Goal: Task Accomplishment & Management: Use online tool/utility

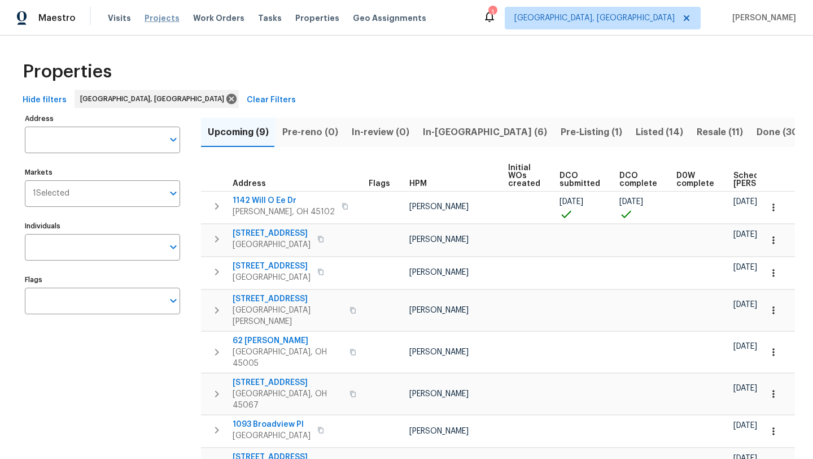
click at [164, 21] on span "Projects" at bounding box center [162, 17] width 35 height 11
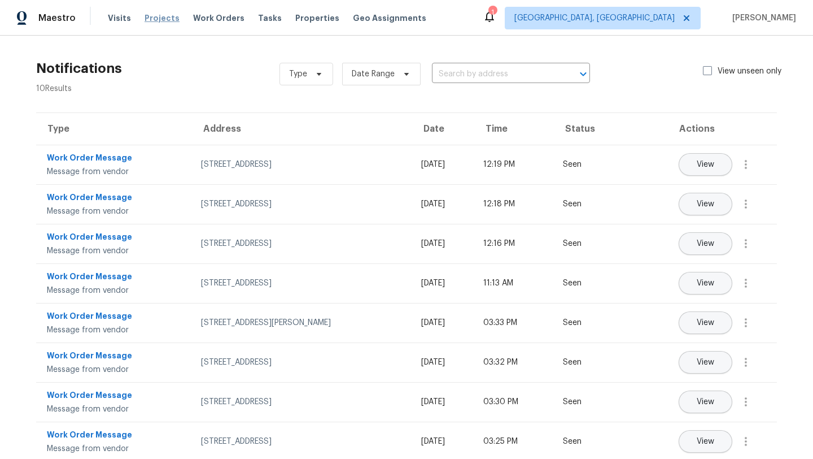
click at [146, 21] on span "Projects" at bounding box center [162, 17] width 35 height 11
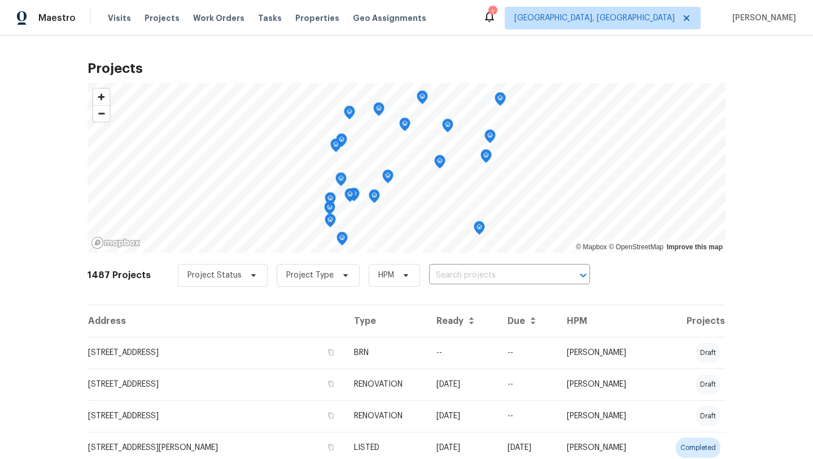
click at [496, 18] on div "1" at bounding box center [492, 12] width 8 height 11
click at [208, 14] on span "Work Orders" at bounding box center [218, 17] width 51 height 11
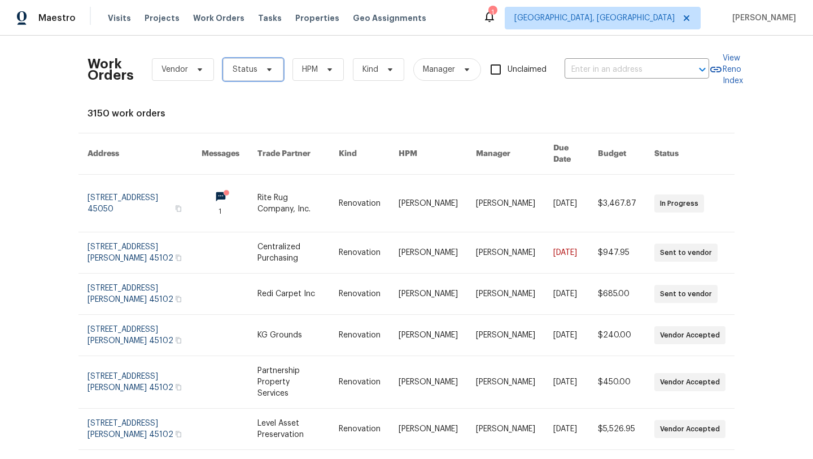
click at [253, 70] on span "Status" at bounding box center [245, 69] width 25 height 11
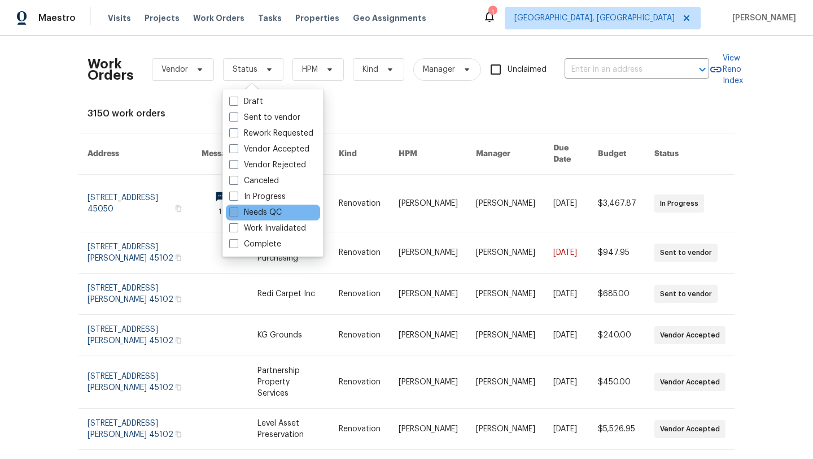
click at [259, 212] on label "Needs QC" at bounding box center [255, 212] width 53 height 11
click at [237, 212] on input "Needs QC" at bounding box center [232, 210] width 7 height 7
checkbox input "true"
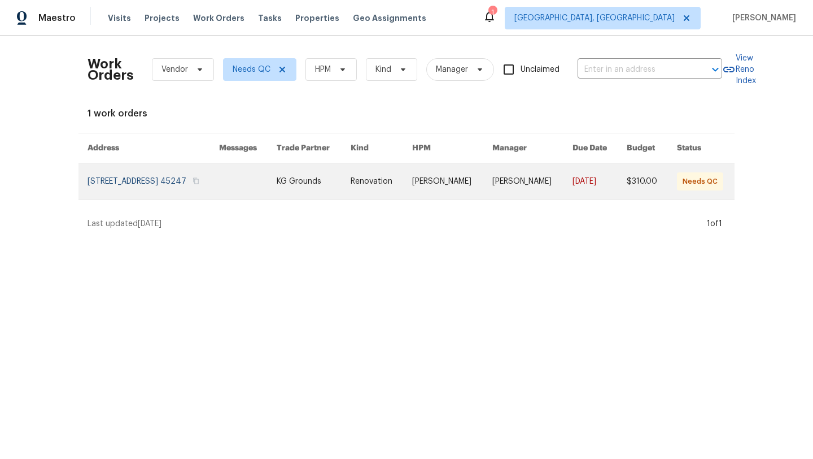
click at [202, 190] on link at bounding box center [154, 181] width 132 height 36
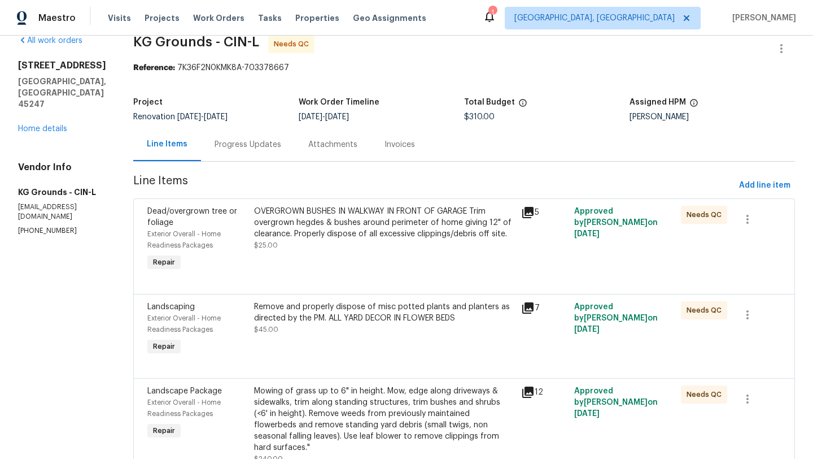
scroll to position [21, 0]
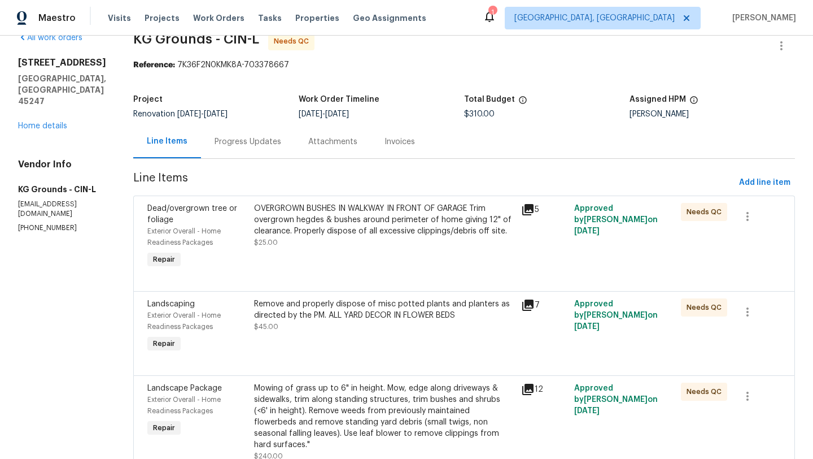
click at [378, 250] on div "OVERGROWN BUSHES IN WALKWAY IN FRONT OF GARAGE Trim overgrown hegdes & bushes a…" at bounding box center [384, 236] width 267 height 75
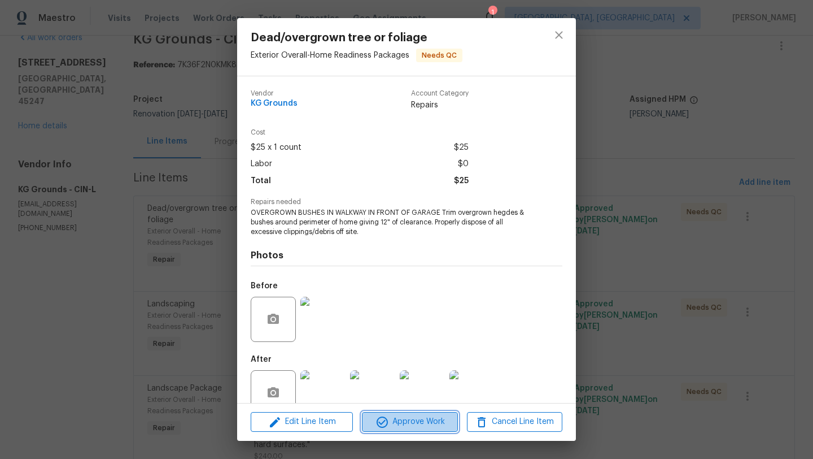
click at [379, 419] on icon "button" at bounding box center [383, 422] width 14 height 14
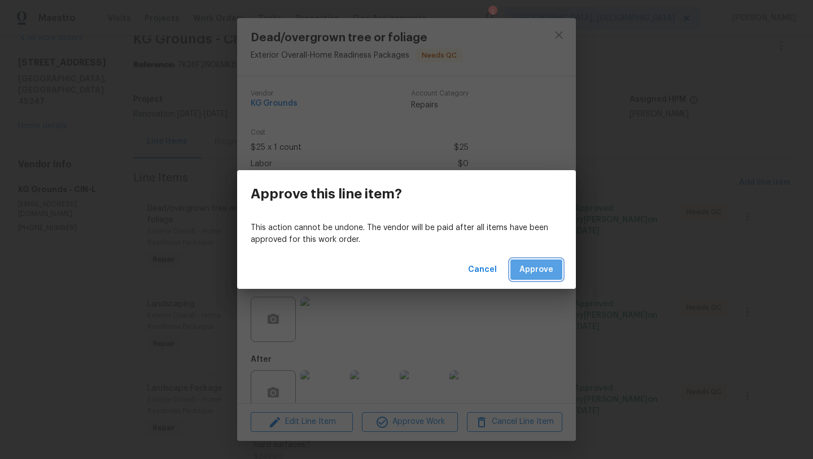
click at [535, 267] on span "Approve" at bounding box center [537, 270] width 34 height 14
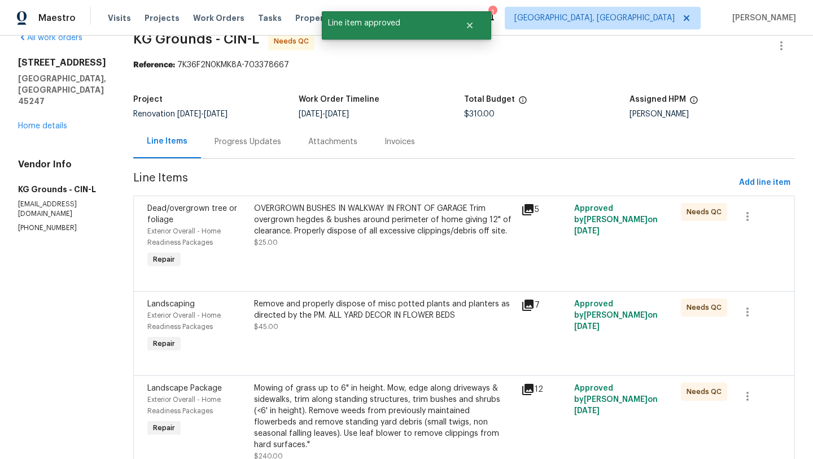
scroll to position [0, 0]
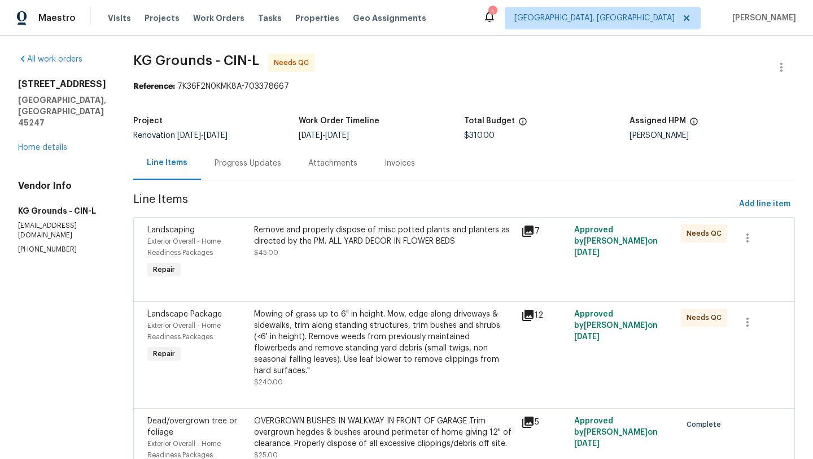
click at [337, 262] on div "Remove and properly dispose of misc potted plants and planters as directed by t…" at bounding box center [384, 252] width 267 height 63
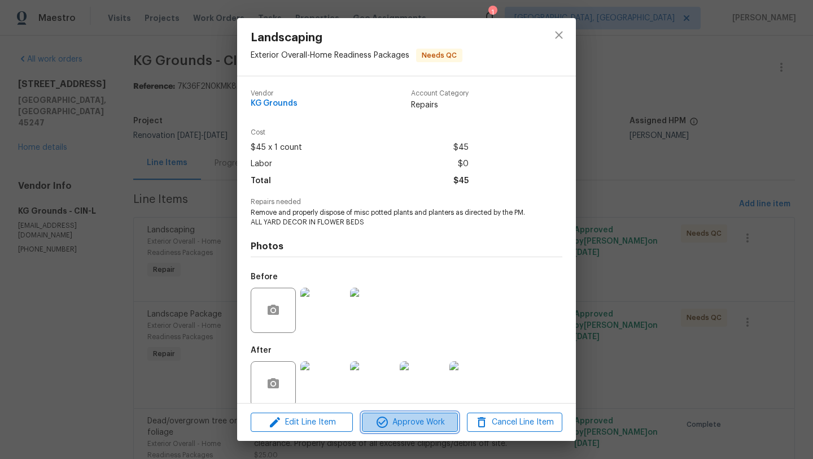
click at [386, 424] on icon "button" at bounding box center [383, 422] width 14 height 14
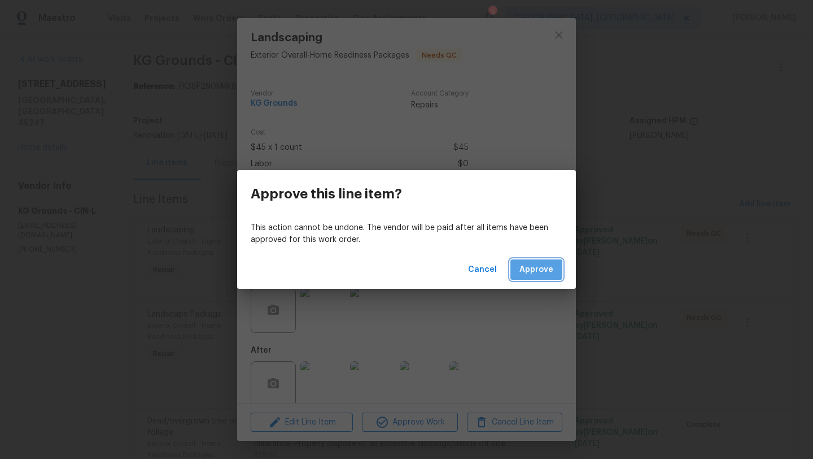
click at [526, 270] on span "Approve" at bounding box center [537, 270] width 34 height 14
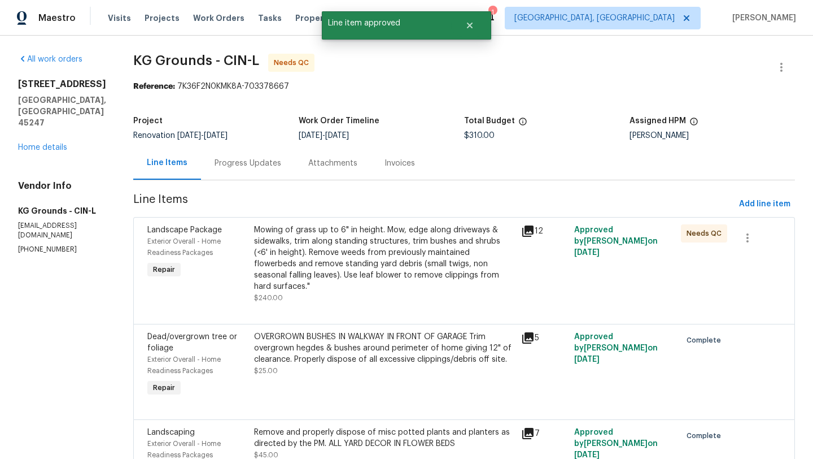
click at [382, 255] on div "Mowing of grass up to 6" in height. Mow, edge along driveways & sidewalks, trim…" at bounding box center [384, 258] width 260 height 68
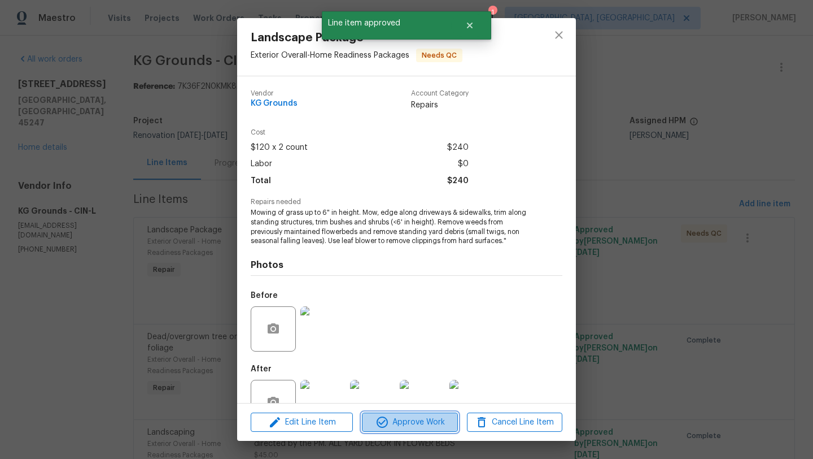
click at [414, 423] on span "Approve Work" at bounding box center [409, 422] width 89 height 14
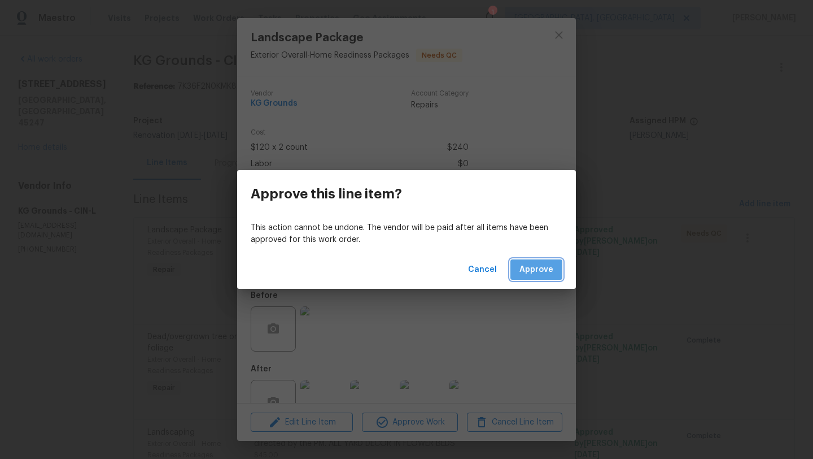
click at [531, 268] on span "Approve" at bounding box center [537, 270] width 34 height 14
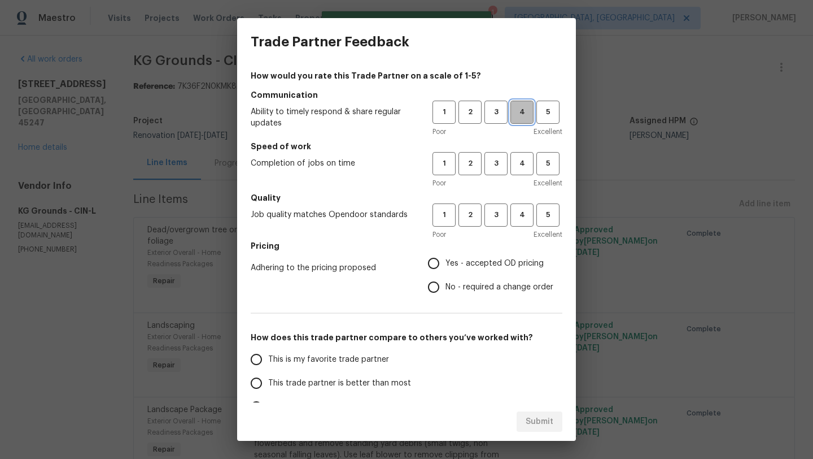
click at [523, 106] on span "4" at bounding box center [522, 112] width 21 height 13
click at [529, 161] on span "4" at bounding box center [522, 163] width 21 height 13
click at [524, 215] on span "4" at bounding box center [522, 214] width 21 height 13
click at [467, 265] on span "Yes - accepted OD pricing" at bounding box center [495, 263] width 98 height 12
click at [446, 265] on input "Yes - accepted OD pricing" at bounding box center [434, 263] width 24 height 24
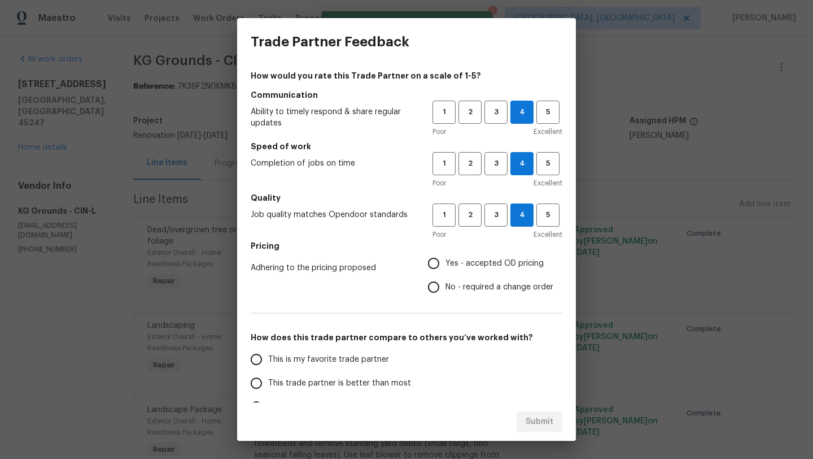
radio input "true"
click at [315, 357] on span "This is my favorite trade partner" at bounding box center [328, 359] width 121 height 12
click at [268, 357] on input "This is my favorite trade partner" at bounding box center [257, 359] width 24 height 24
click at [543, 417] on span "Submit" at bounding box center [540, 421] width 28 height 14
radio input "true"
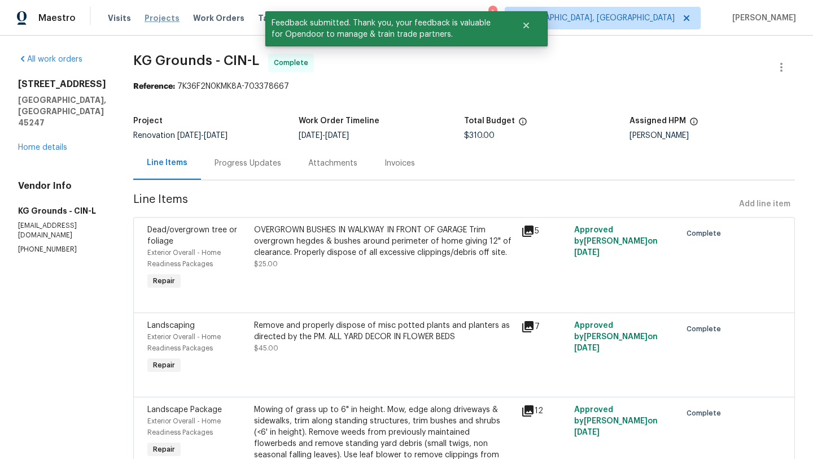
click at [161, 19] on span "Projects" at bounding box center [162, 17] width 35 height 11
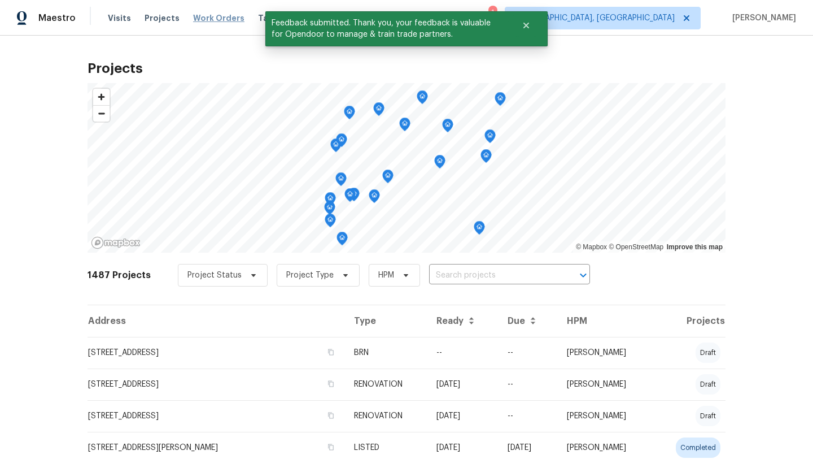
click at [221, 20] on span "Work Orders" at bounding box center [218, 17] width 51 height 11
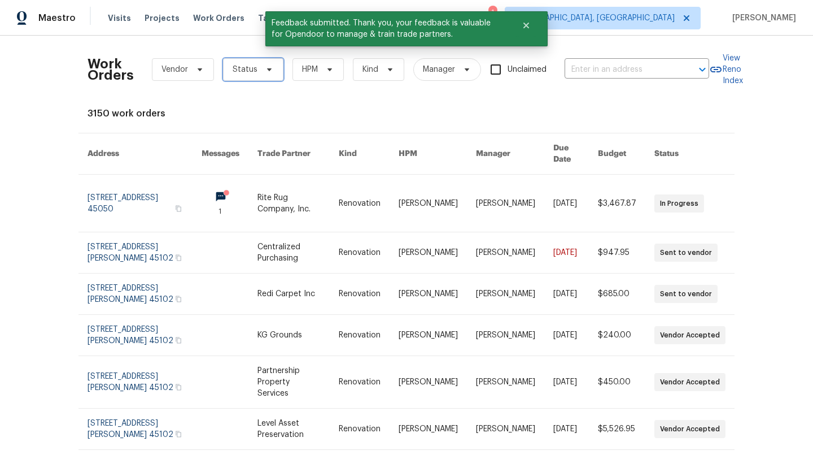
click at [247, 72] on span "Status" at bounding box center [245, 69] width 25 height 11
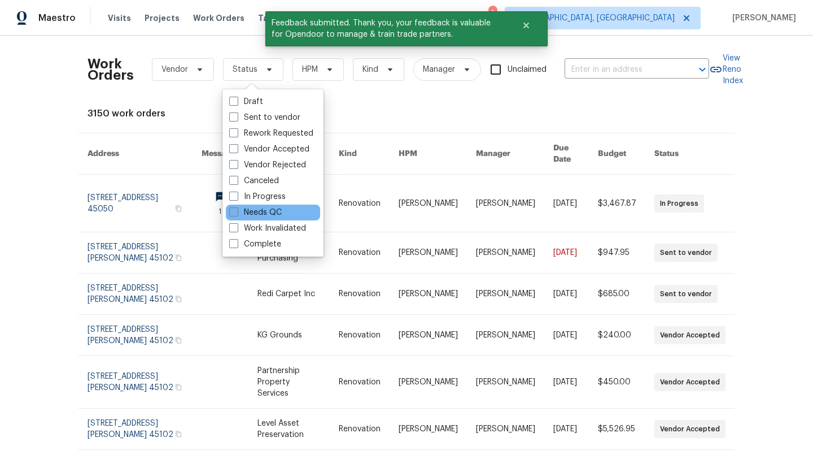
click at [263, 213] on label "Needs QC" at bounding box center [255, 212] width 53 height 11
click at [237, 213] on input "Needs QC" at bounding box center [232, 210] width 7 height 7
checkbox input "true"
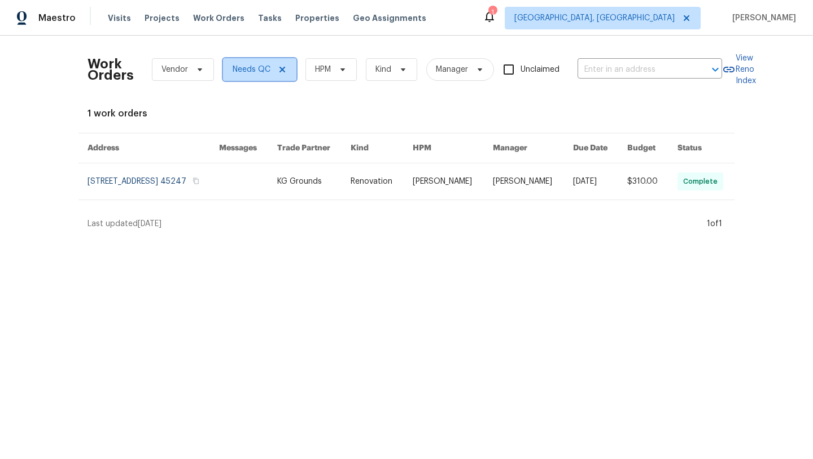
click at [282, 71] on icon at bounding box center [283, 70] width 6 height 6
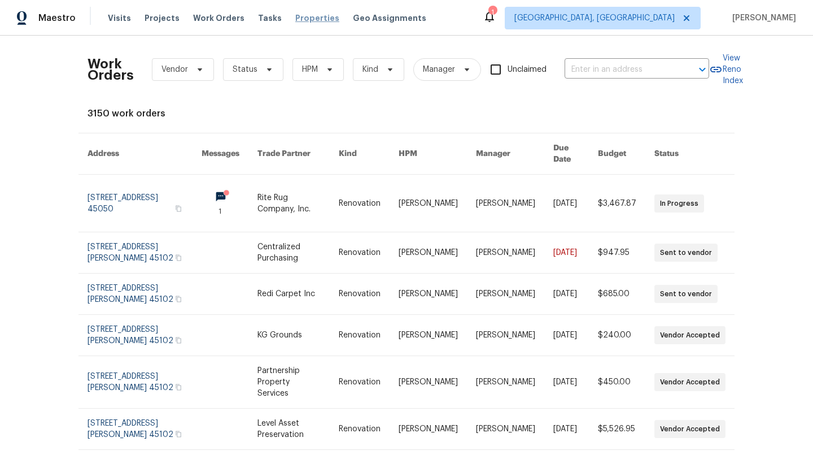
click at [304, 19] on span "Properties" at bounding box center [317, 17] width 44 height 11
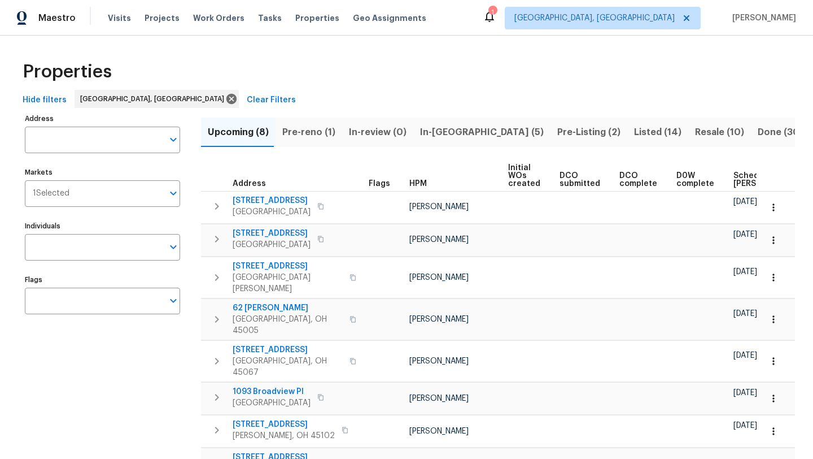
click at [443, 130] on span "In-[GEOGRAPHIC_DATA] (5)" at bounding box center [482, 132] width 124 height 16
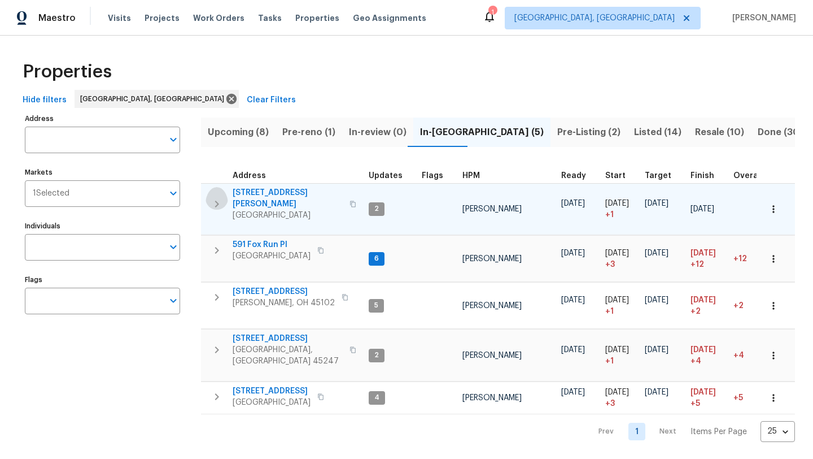
click at [216, 203] on icon "button" at bounding box center [217, 204] width 14 height 14
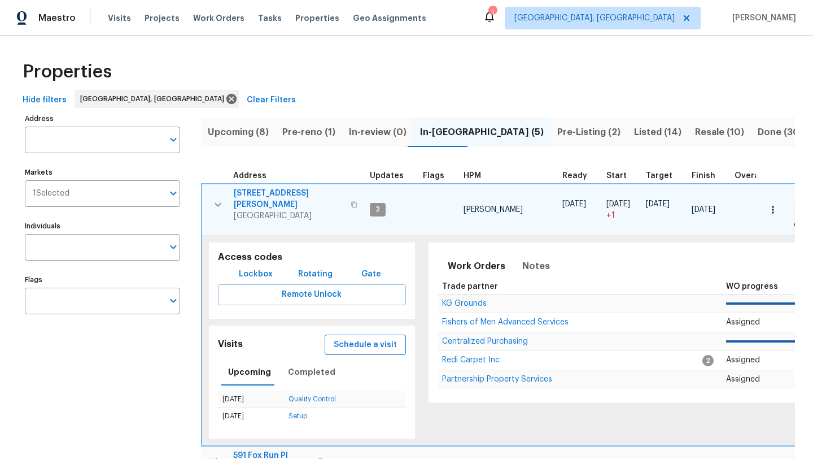
click at [356, 339] on span "Schedule a visit" at bounding box center [365, 345] width 63 height 14
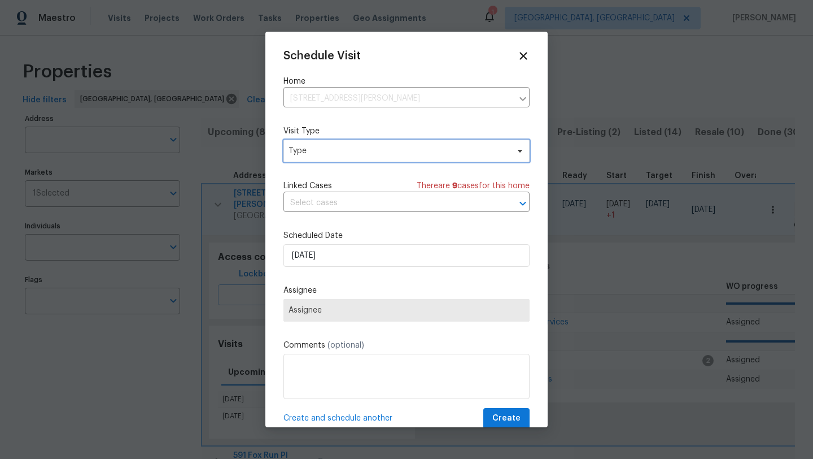
click at [316, 156] on span "Type" at bounding box center [399, 150] width 220 height 11
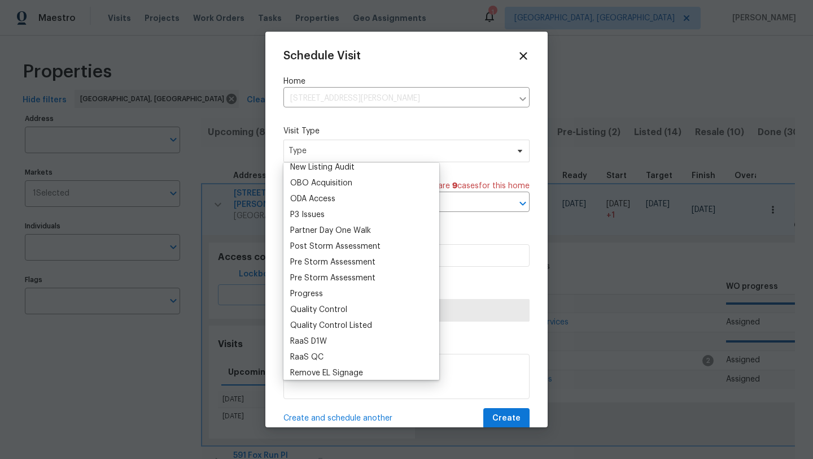
scroll to position [652, 0]
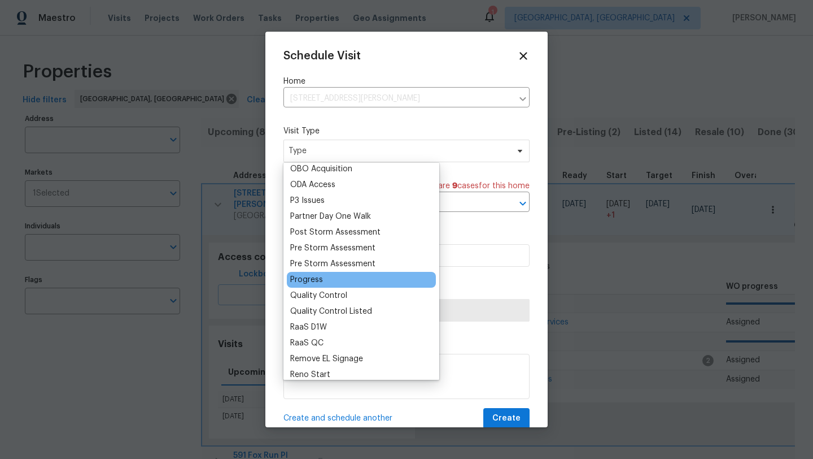
click at [310, 277] on div "Progress" at bounding box center [306, 279] width 33 height 11
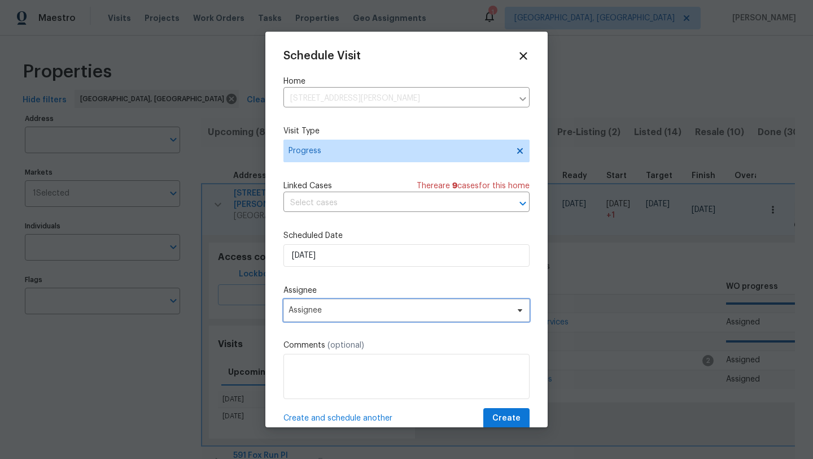
click at [331, 312] on span "Assignee" at bounding box center [399, 309] width 221 height 9
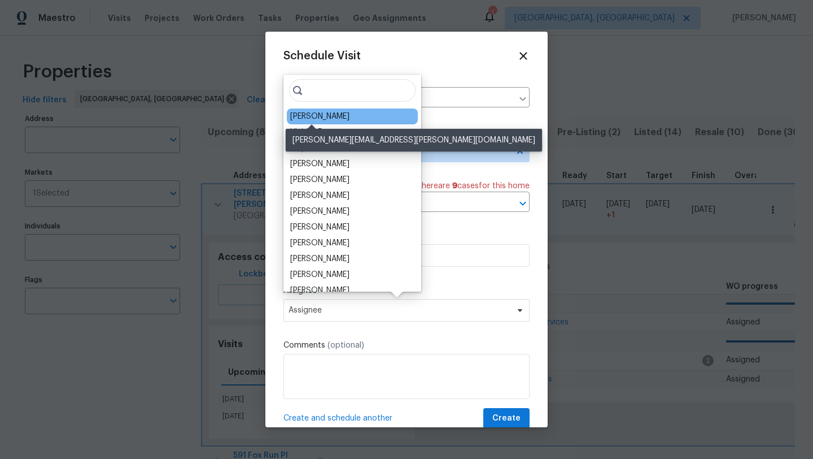
click at [321, 120] on div "[PERSON_NAME]" at bounding box center [319, 116] width 59 height 11
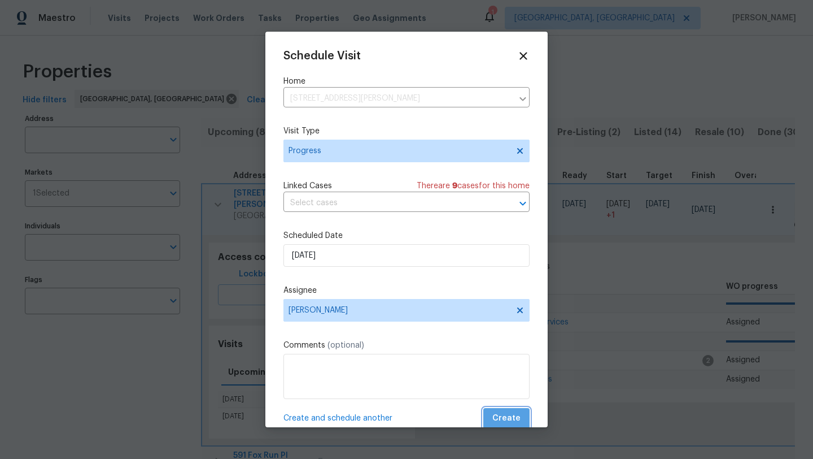
click at [510, 416] on span "Create" at bounding box center [506, 418] width 28 height 14
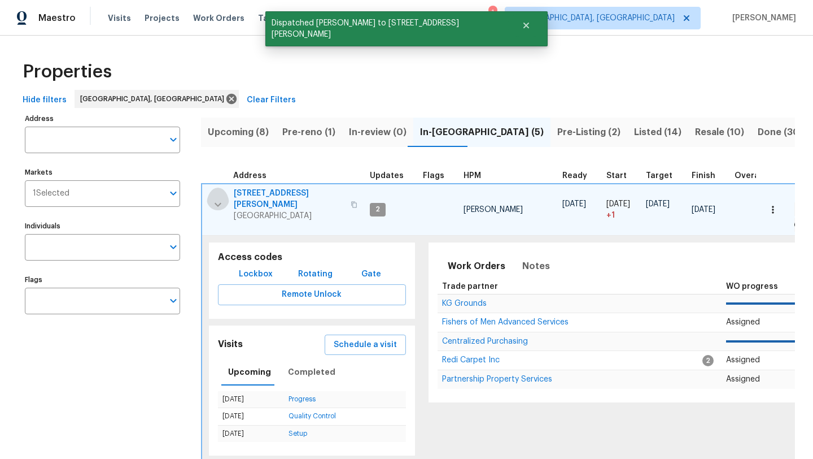
click at [212, 198] on icon "button" at bounding box center [218, 205] width 14 height 14
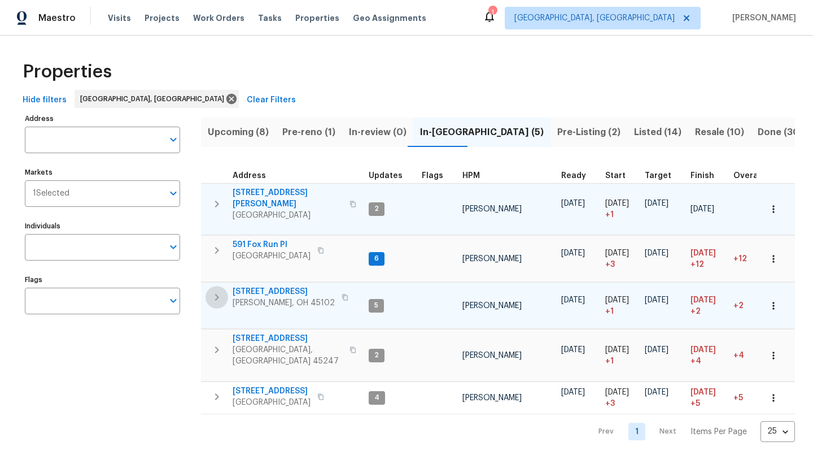
click at [220, 294] on icon "button" at bounding box center [217, 297] width 14 height 14
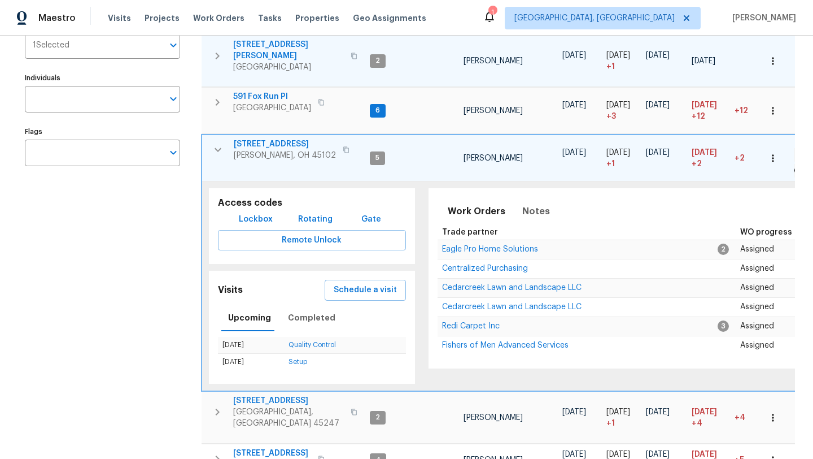
scroll to position [153, 0]
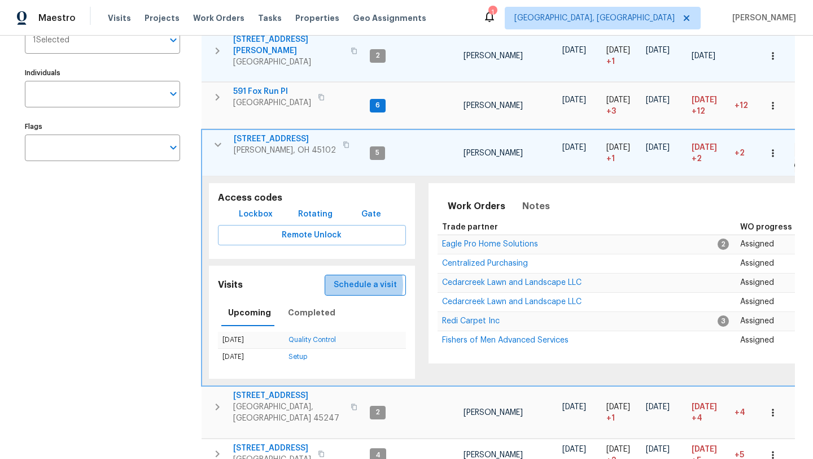
click at [350, 279] on span "Schedule a visit" at bounding box center [365, 285] width 63 height 14
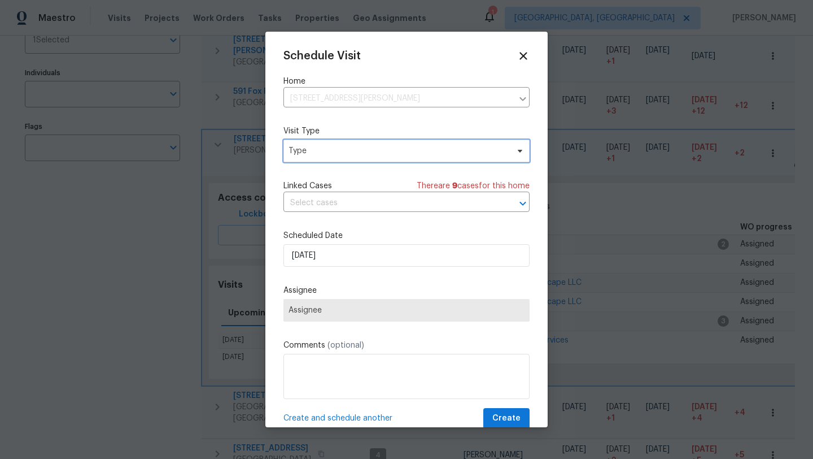
click at [317, 147] on span "Type" at bounding box center [399, 150] width 220 height 11
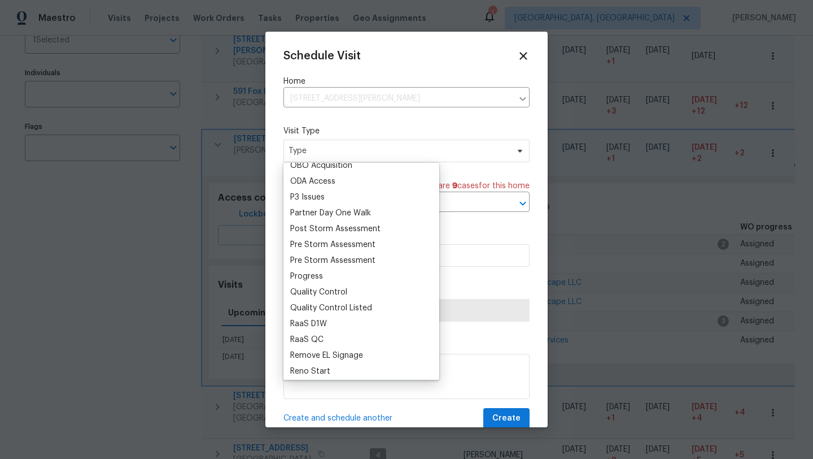
scroll to position [658, 0]
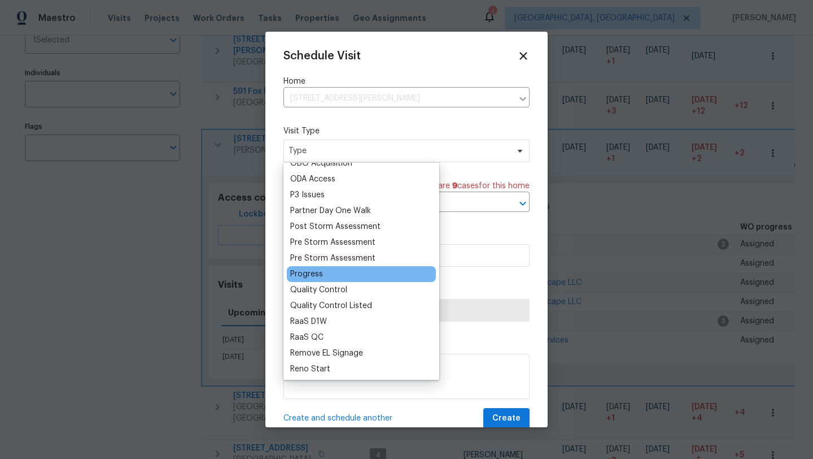
click at [313, 273] on div "Progress" at bounding box center [306, 273] width 33 height 11
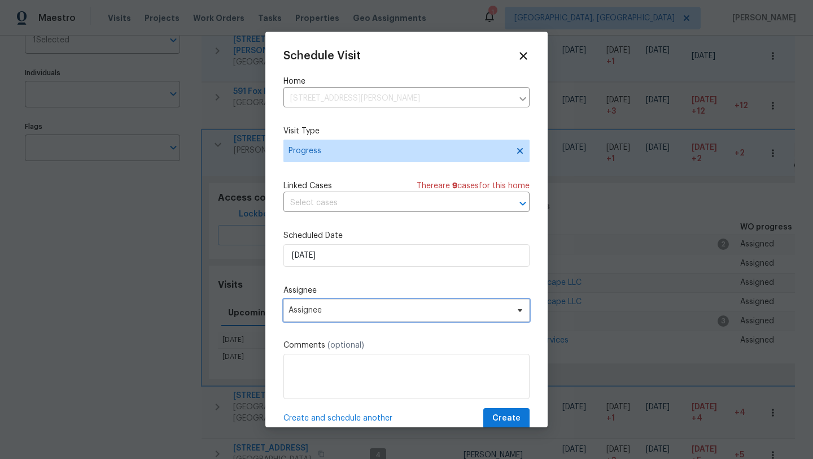
click at [432, 312] on span "Assignee" at bounding box center [399, 309] width 221 height 9
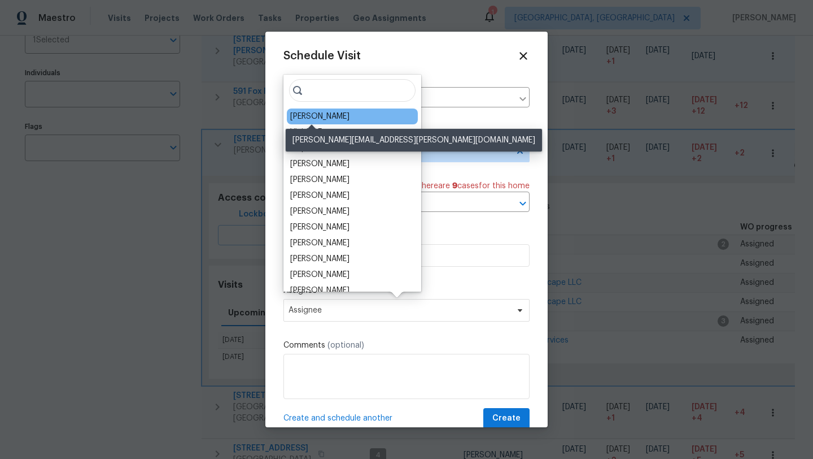
click at [317, 114] on div "[PERSON_NAME]" at bounding box center [319, 116] width 59 height 11
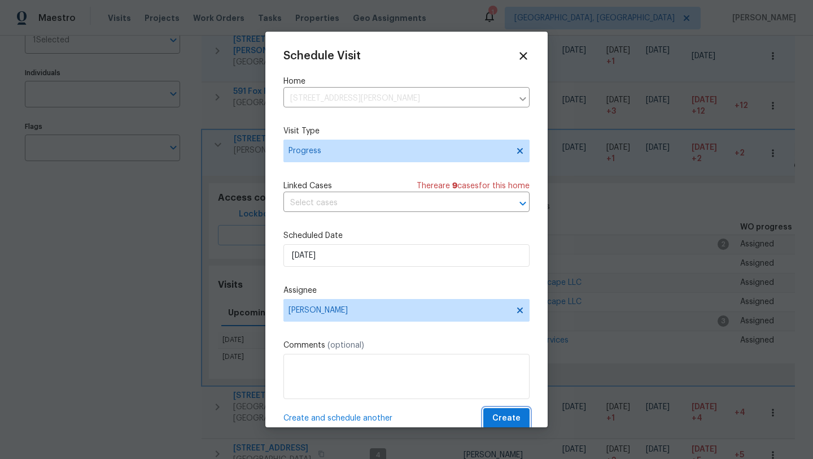
click at [509, 417] on span "Create" at bounding box center [506, 418] width 28 height 14
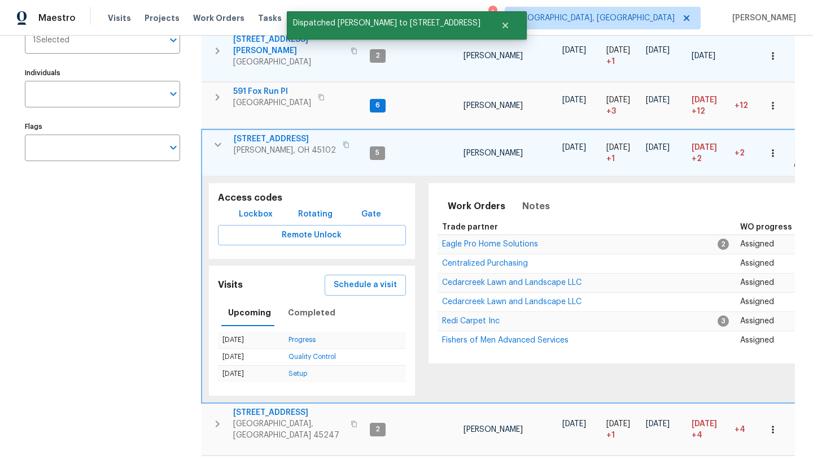
click at [219, 138] on icon "button" at bounding box center [218, 145] width 14 height 14
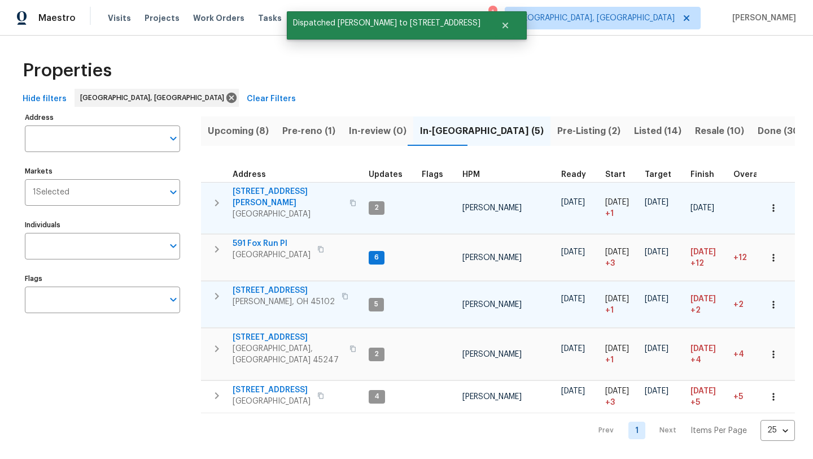
scroll to position [0, 0]
click at [557, 128] on span "Pre-Listing (2)" at bounding box center [588, 132] width 63 height 16
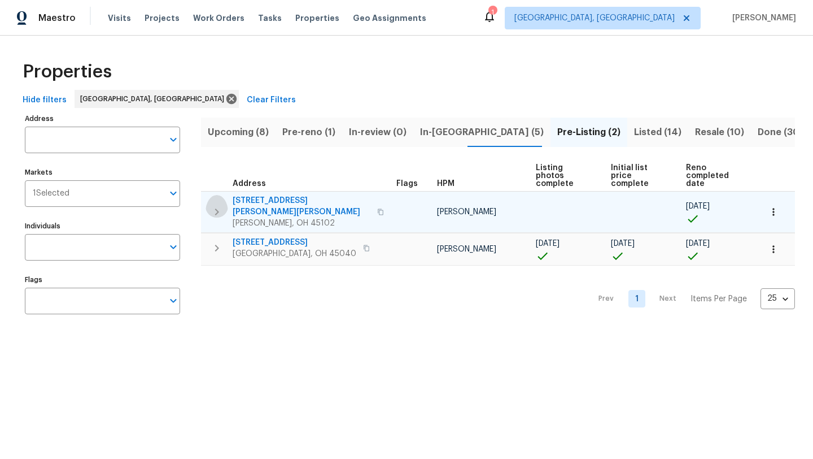
click at [219, 205] on icon "button" at bounding box center [217, 212] width 14 height 14
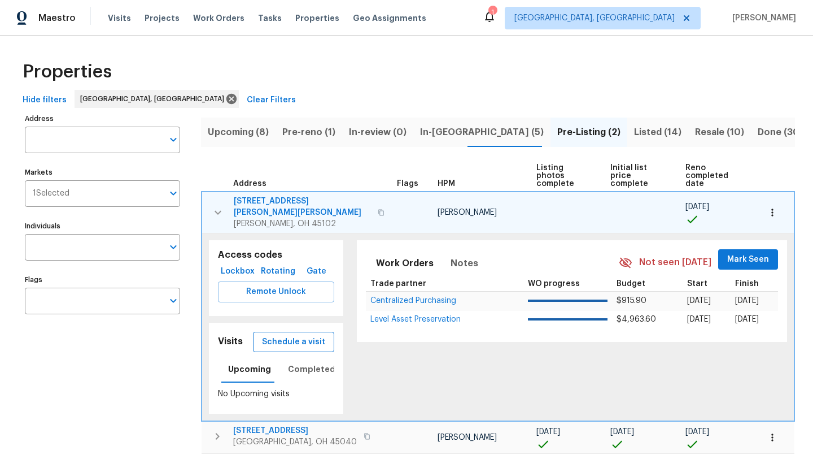
click at [281, 331] on button "Schedule a visit" at bounding box center [293, 341] width 81 height 21
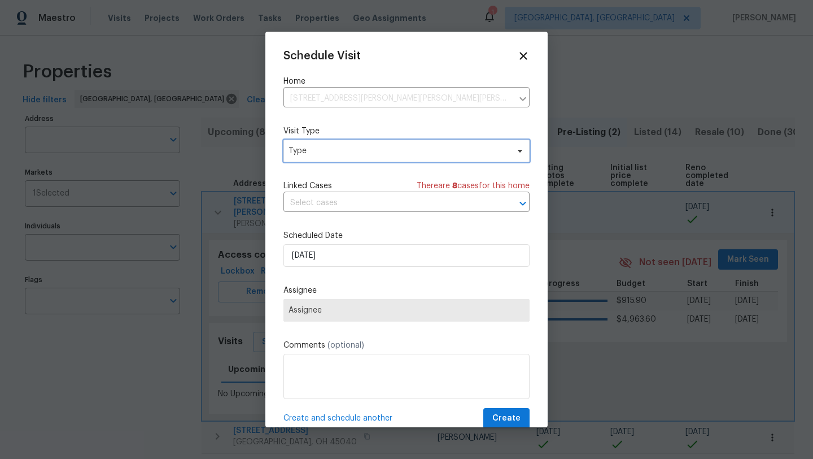
click at [308, 156] on span "Type" at bounding box center [399, 150] width 220 height 11
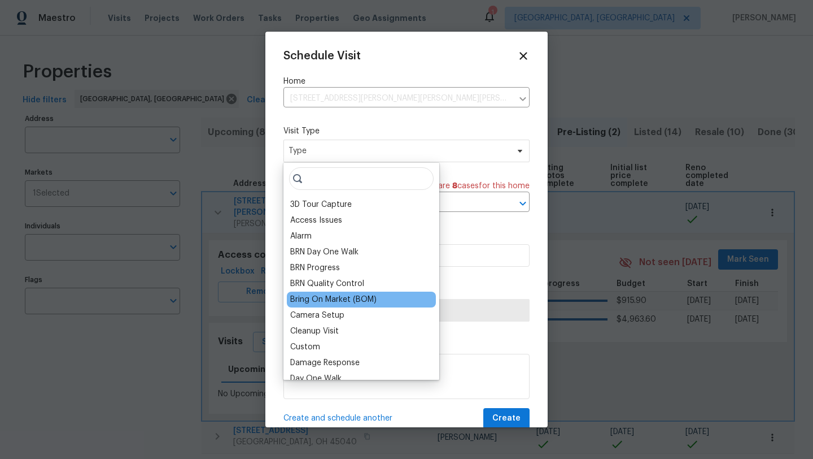
click at [315, 294] on div "Bring On Market (BOM)" at bounding box center [333, 299] width 86 height 11
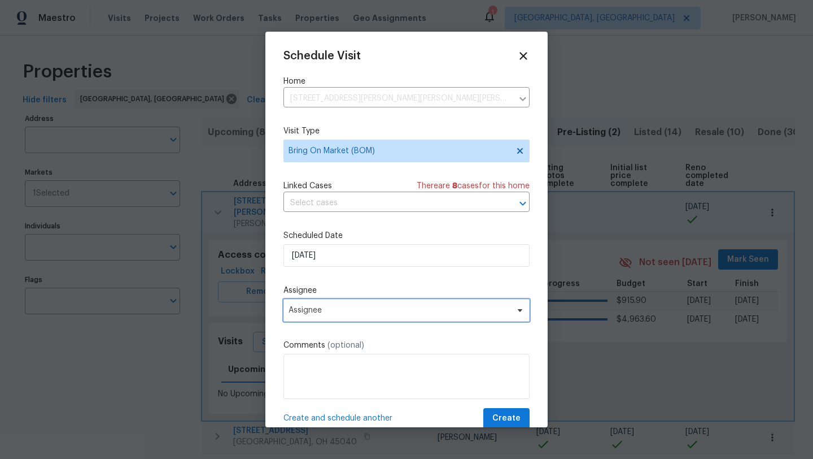
click at [316, 313] on span "Assignee" at bounding box center [399, 309] width 221 height 9
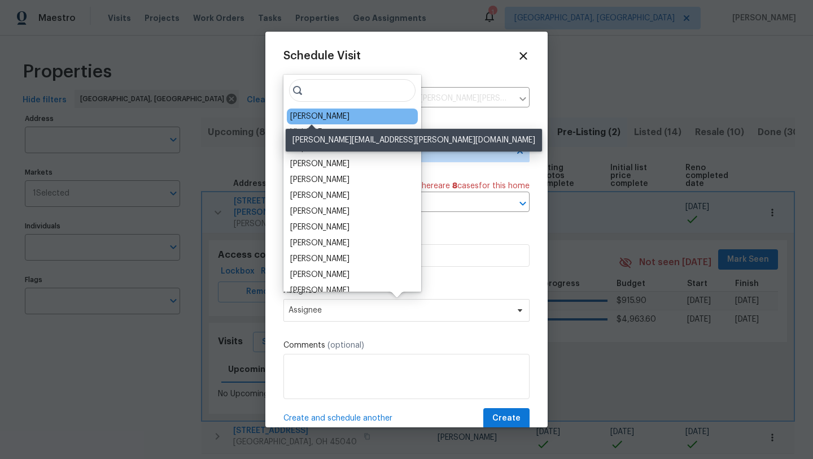
click at [303, 117] on div "[PERSON_NAME]" at bounding box center [319, 116] width 59 height 11
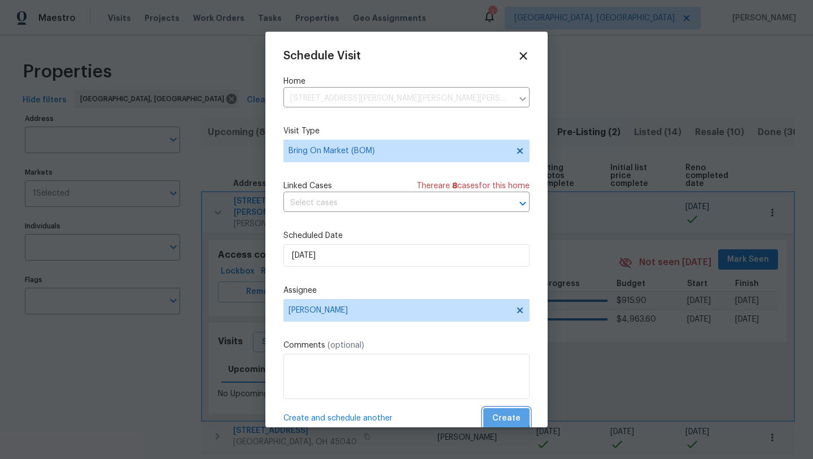
click at [497, 412] on span "Create" at bounding box center [506, 418] width 28 height 14
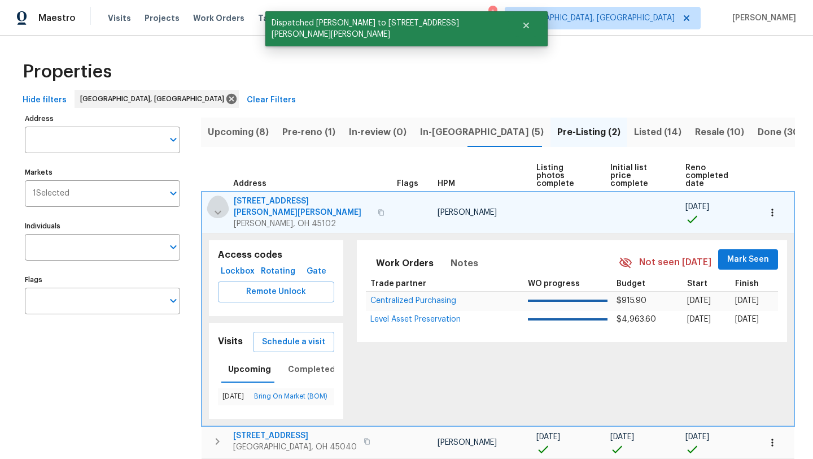
click at [220, 206] on icon "button" at bounding box center [218, 213] width 14 height 14
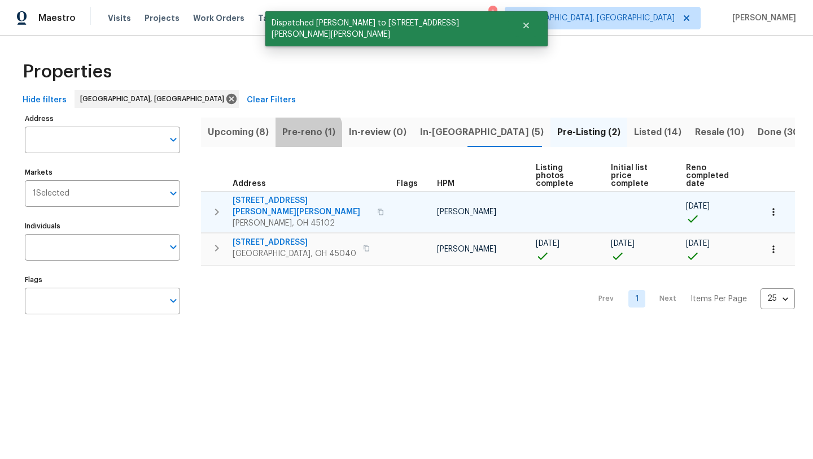
click at [299, 135] on span "Pre-reno (1)" at bounding box center [308, 132] width 53 height 16
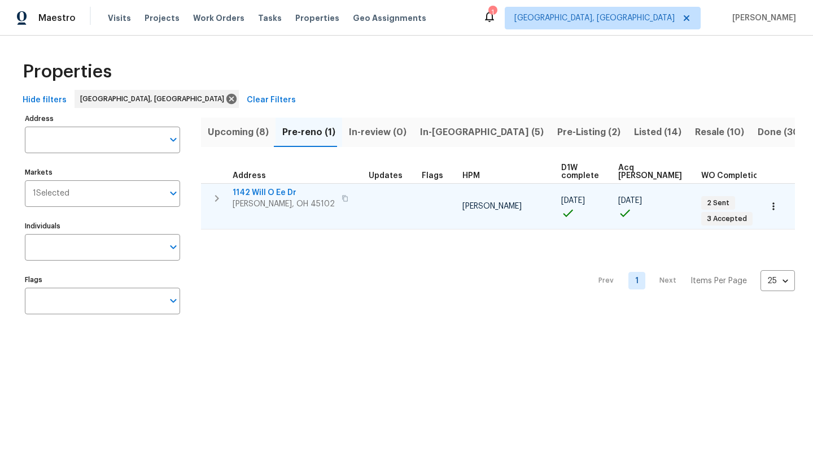
click at [221, 200] on icon "button" at bounding box center [217, 198] width 14 height 14
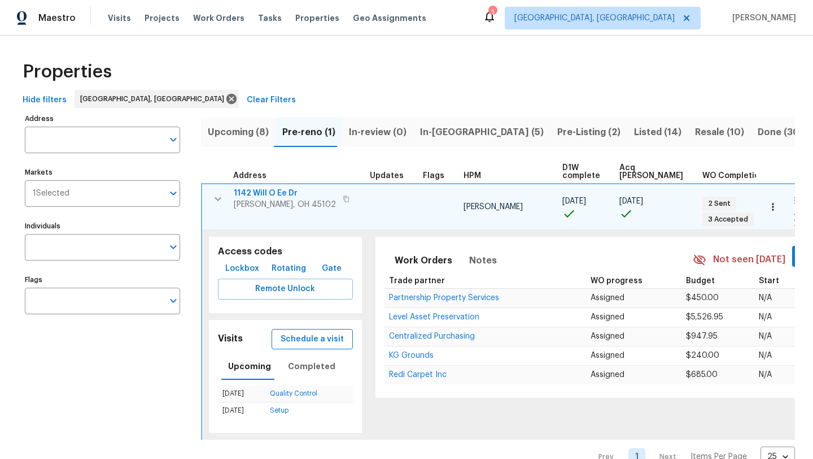
click at [294, 339] on span "Schedule a visit" at bounding box center [312, 339] width 63 height 14
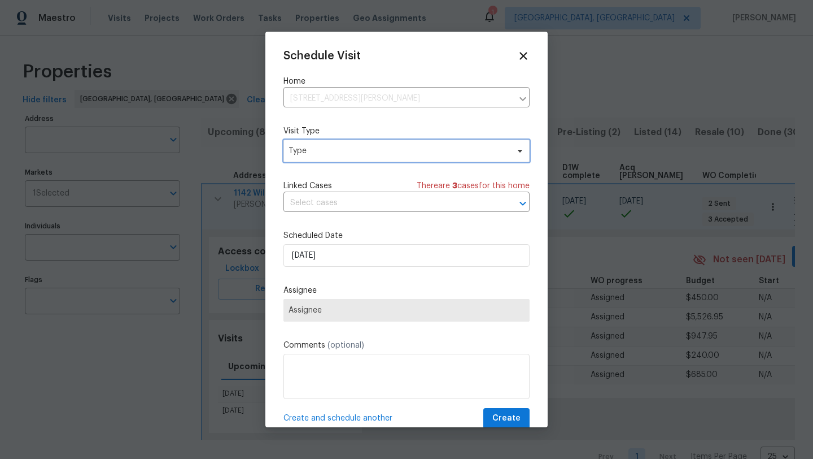
click at [347, 143] on span "Type" at bounding box center [406, 150] width 246 height 23
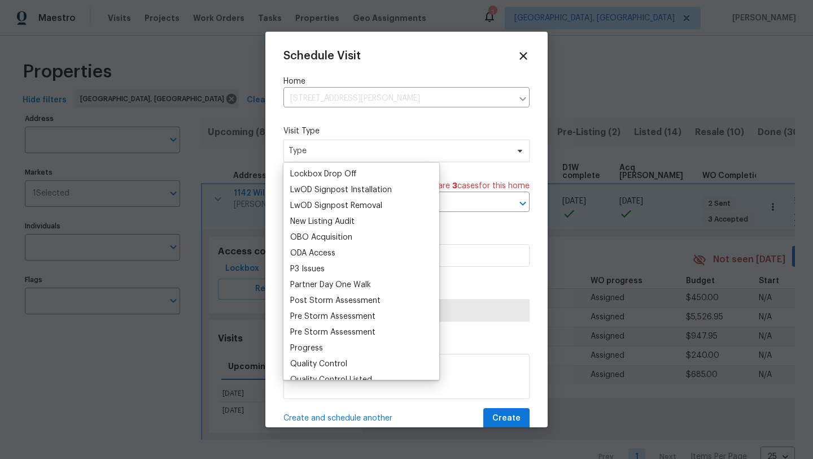
scroll to position [588, 0]
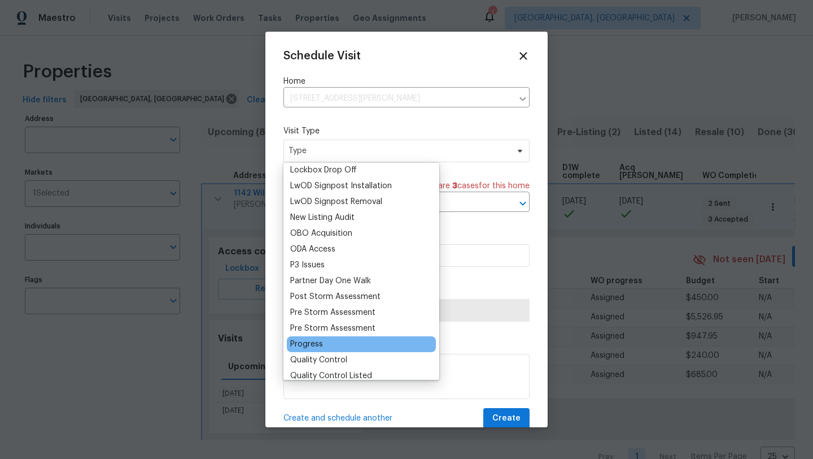
click at [312, 342] on div "Progress" at bounding box center [306, 343] width 33 height 11
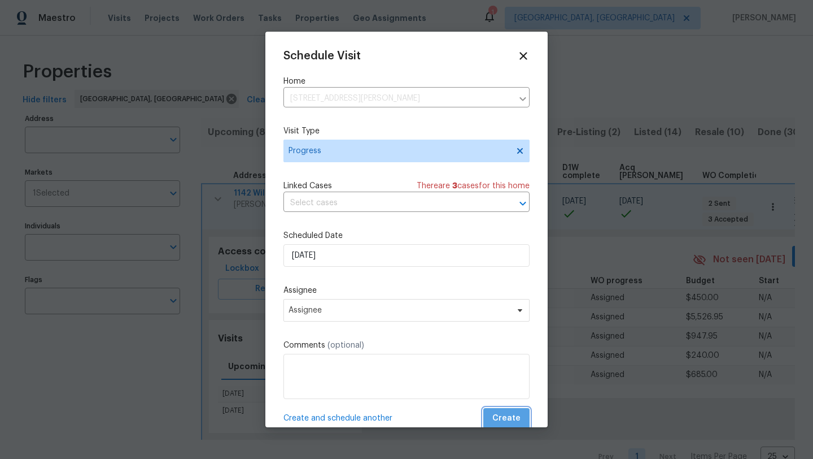
click at [508, 410] on button "Create" at bounding box center [506, 418] width 46 height 21
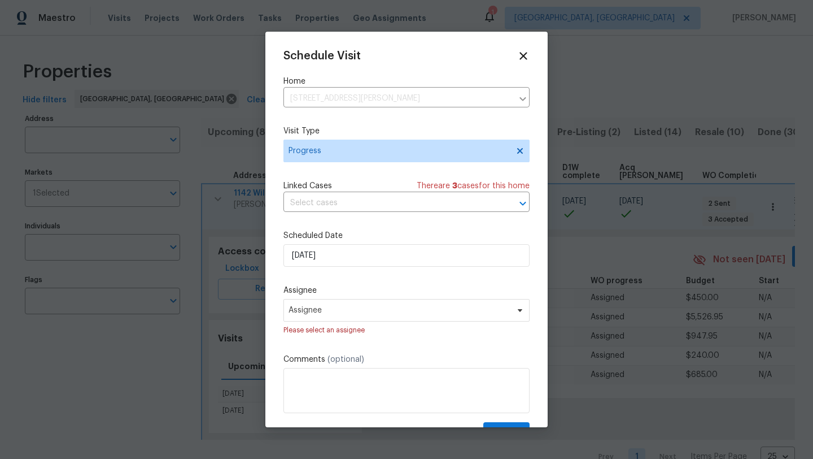
click at [459, 327] on div "Please select an assignee" at bounding box center [406, 329] width 246 height 11
click at [455, 312] on span "Assignee" at bounding box center [399, 309] width 221 height 9
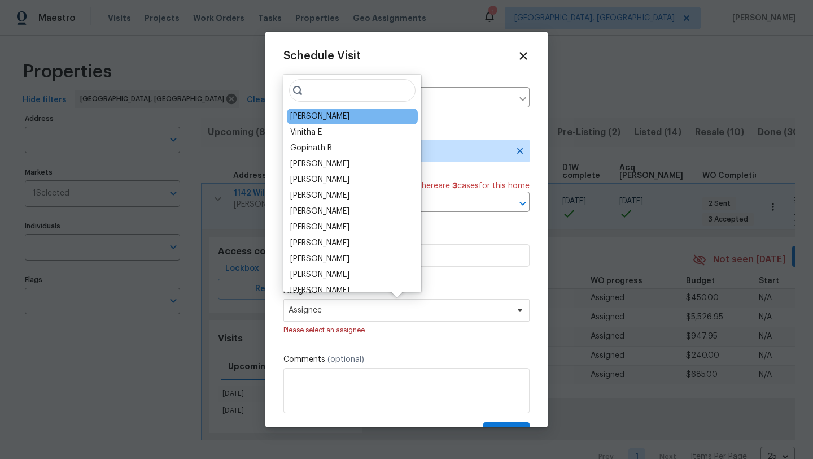
click at [316, 123] on div "[PERSON_NAME]" at bounding box center [352, 116] width 131 height 16
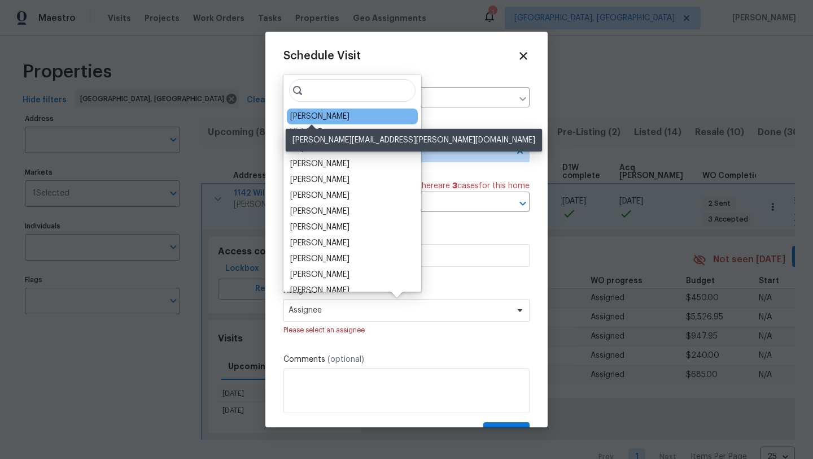
click at [315, 119] on div "[PERSON_NAME]" at bounding box center [319, 116] width 59 height 11
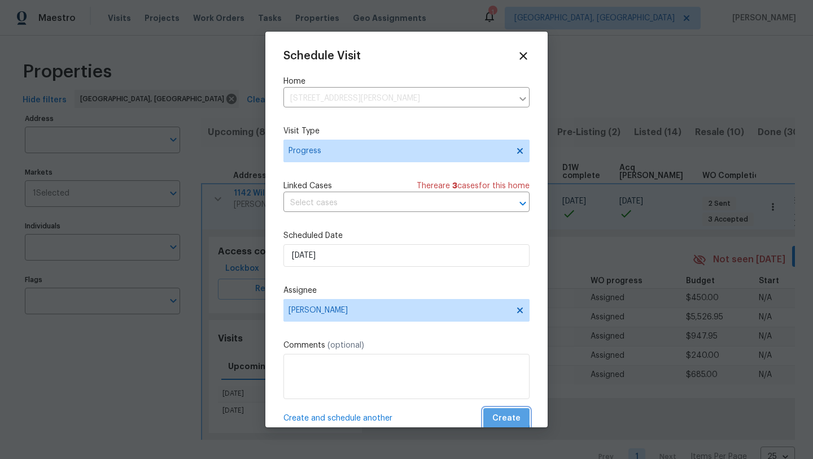
click at [500, 416] on span "Create" at bounding box center [506, 418] width 28 height 14
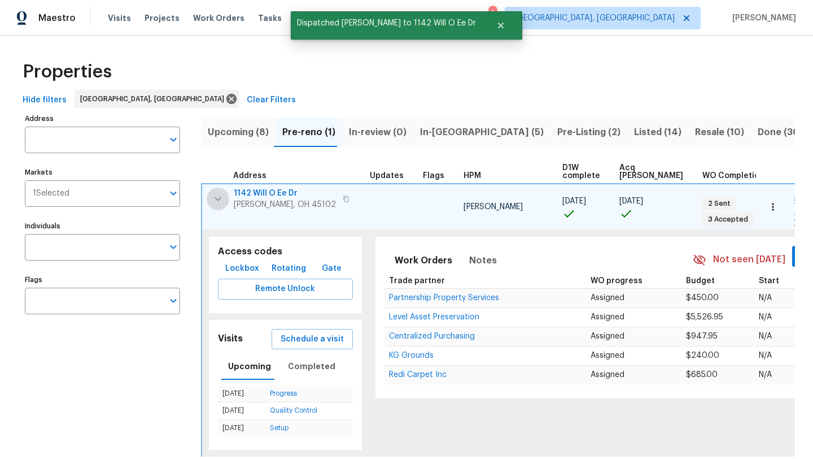
click at [216, 200] on icon "button" at bounding box center [218, 199] width 14 height 14
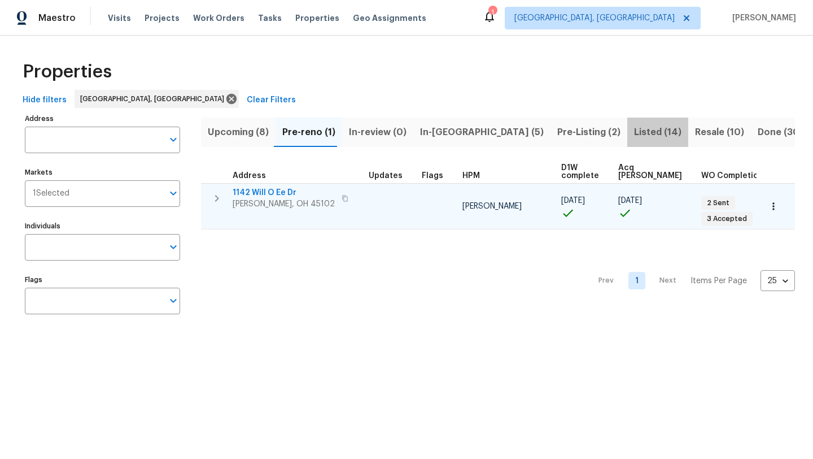
click at [634, 126] on span "Listed (14)" at bounding box center [657, 132] width 47 height 16
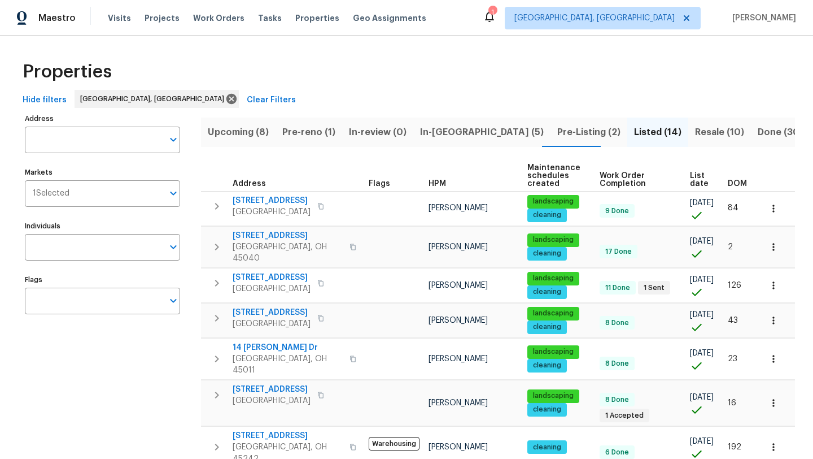
click at [695, 133] on span "Resale (10)" at bounding box center [719, 132] width 49 height 16
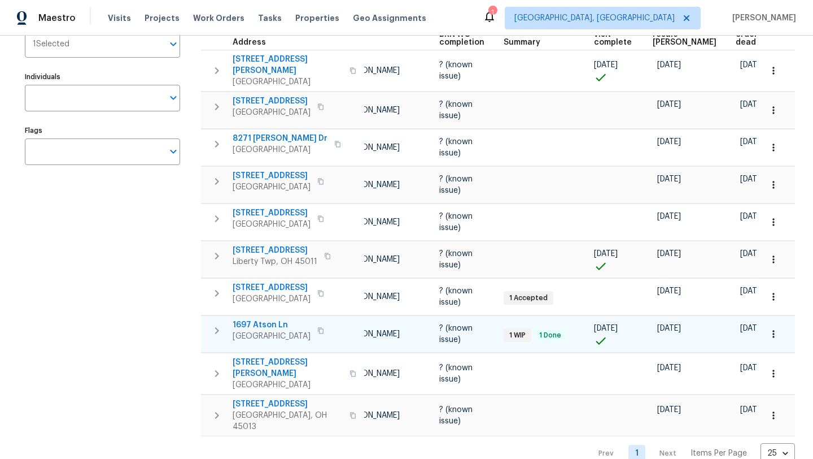
scroll to position [150, 0]
click at [265, 318] on span "1697 Atson Ln" at bounding box center [272, 323] width 78 height 11
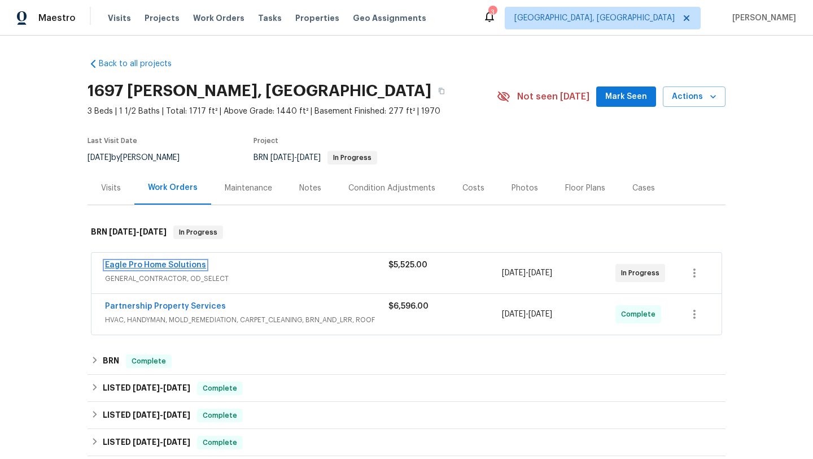
click at [186, 264] on link "Eagle Pro Home Solutions" at bounding box center [155, 265] width 101 height 8
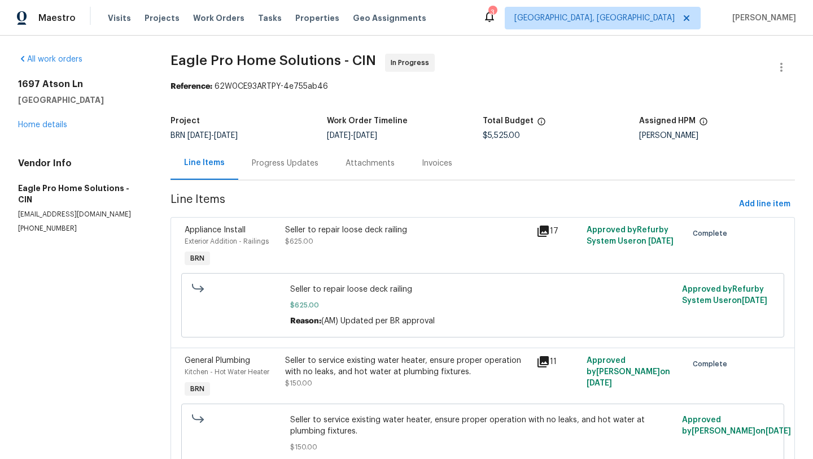
click at [278, 158] on div "Progress Updates" at bounding box center [285, 163] width 67 height 11
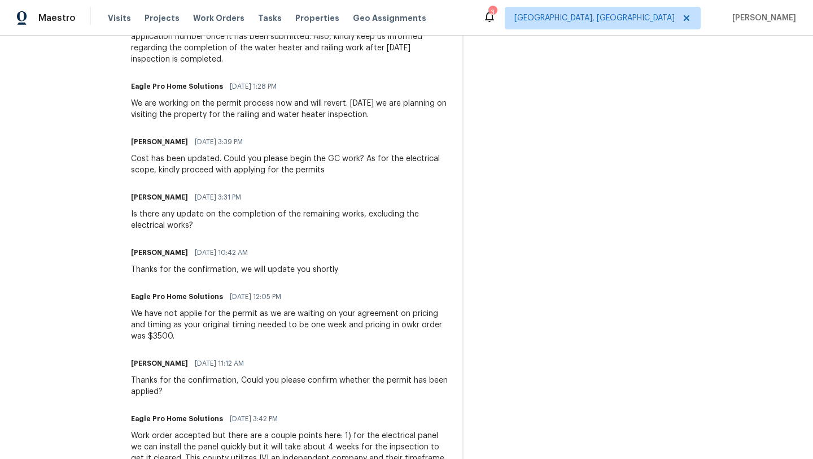
scroll to position [1944, 0]
